Goal: Task Accomplishment & Management: Manage account settings

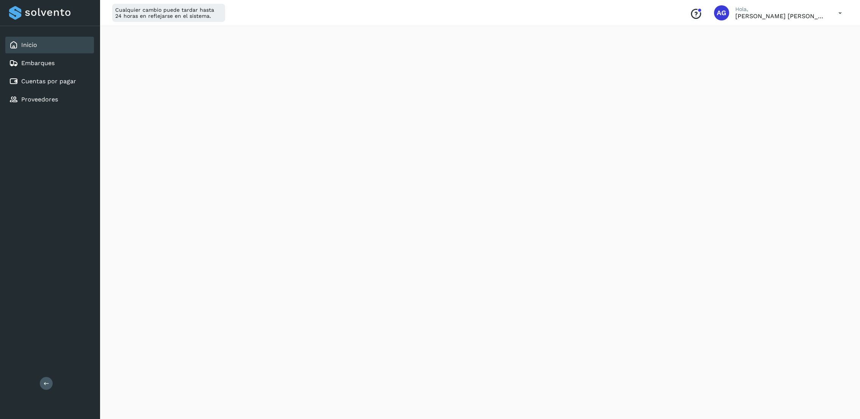
scroll to position [313, 0]
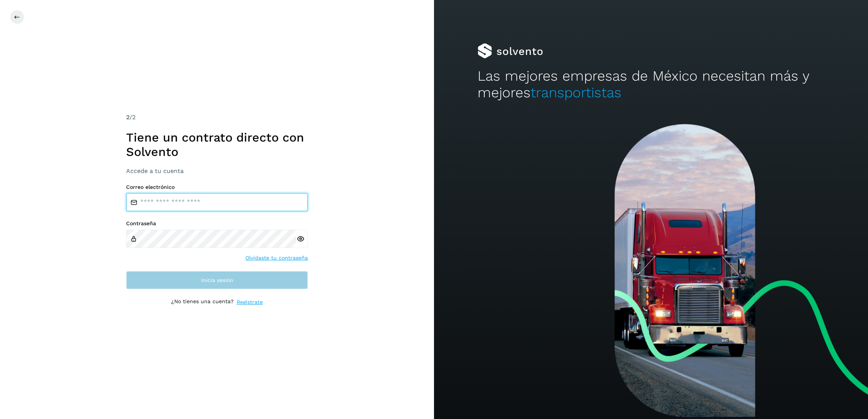
type input "**********"
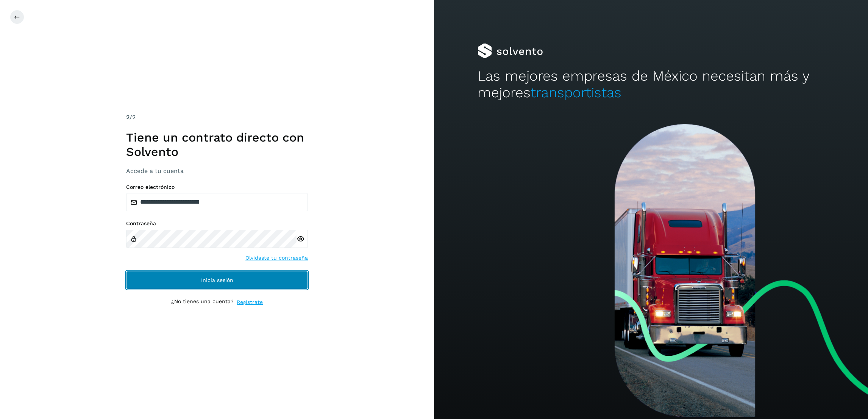
click at [258, 284] on button "Inicia sesión" at bounding box center [217, 280] width 182 height 18
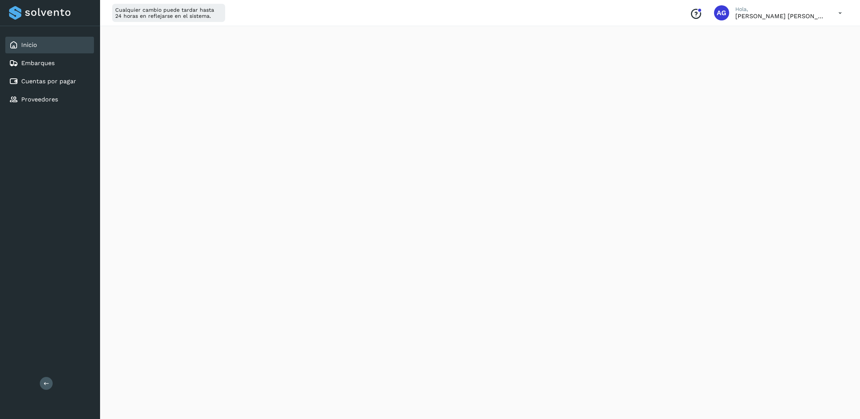
scroll to position [313, 0]
